Goal: Task Accomplishment & Management: Use online tool/utility

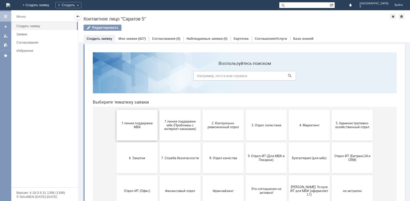
click at [135, 123] on span "1 линия поддержки МБК" at bounding box center [137, 125] width 38 height 8
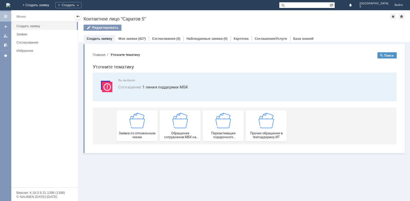
click at [135, 124] on img at bounding box center [136, 120] width 15 height 15
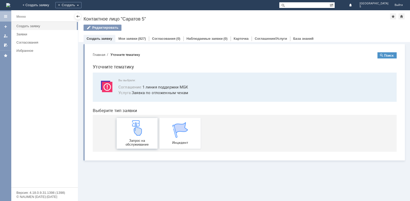
click at [136, 126] on img at bounding box center [136, 127] width 15 height 15
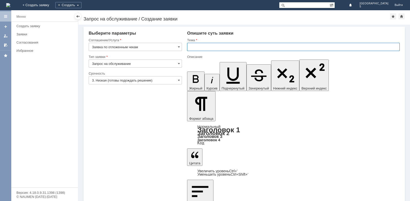
click at [219, 50] on input "text" at bounding box center [293, 47] width 213 height 8
type input "Отложенные чеки МБК Саратов 5"
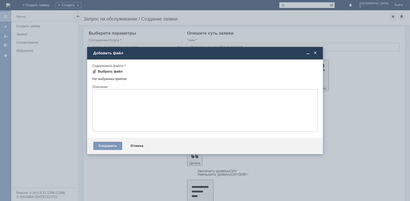
click at [118, 71] on div "Выбрать файл" at bounding box center [110, 71] width 25 height 4
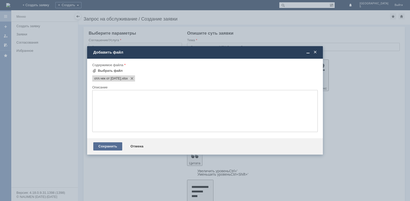
click at [106, 144] on div "Сохранить" at bounding box center [107, 146] width 29 height 8
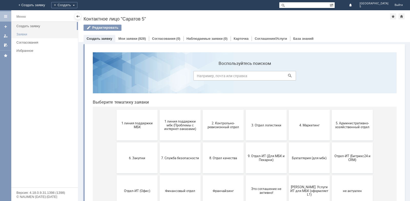
click at [23, 34] on div "Заявки" at bounding box center [45, 34] width 58 height 4
